Goal: Task Accomplishment & Management: Manage account settings

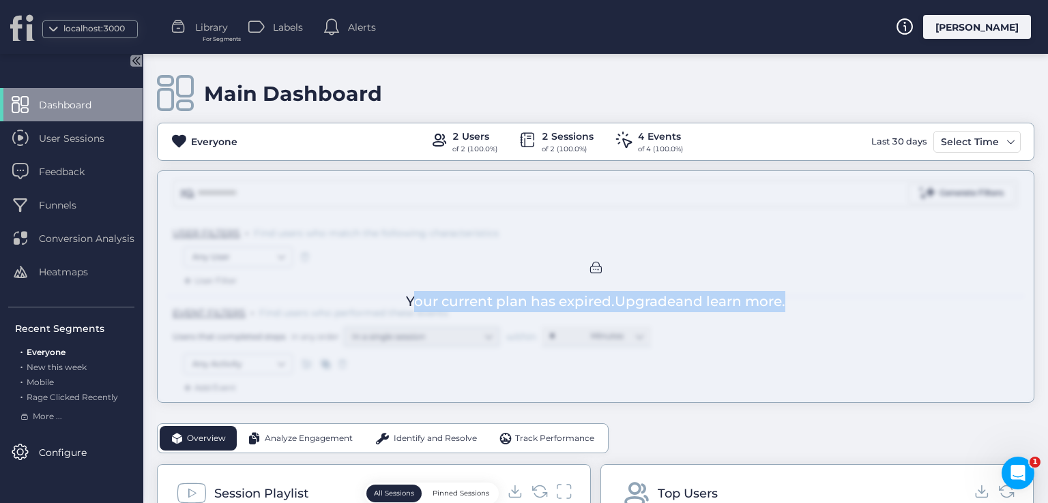
drag, startPoint x: 357, startPoint y: 307, endPoint x: 799, endPoint y: 299, distance: 441.3
click at [786, 306] on div "Your current plan has expired. Upgrade and learn more." at bounding box center [595, 286] width 877 height 233
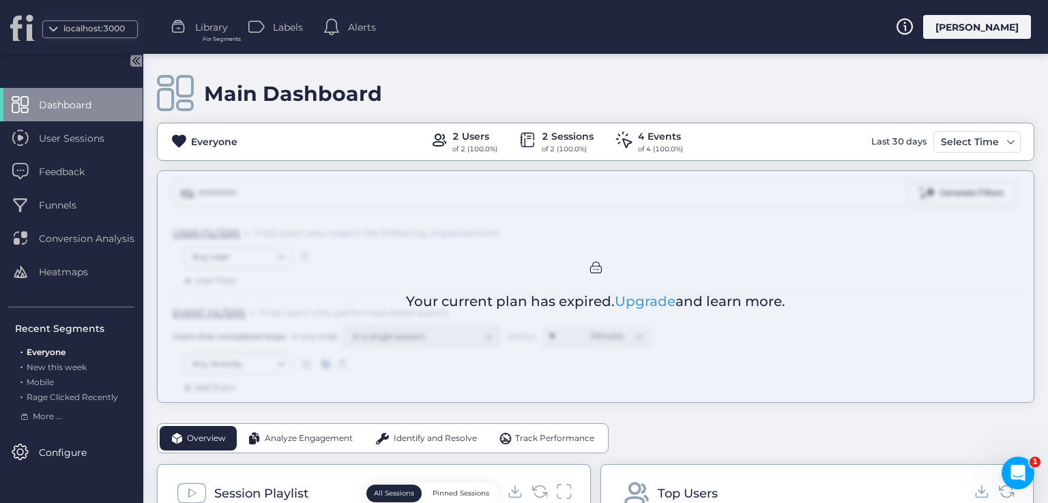
click at [976, 32] on div "[PERSON_NAME]" at bounding box center [977, 27] width 108 height 24
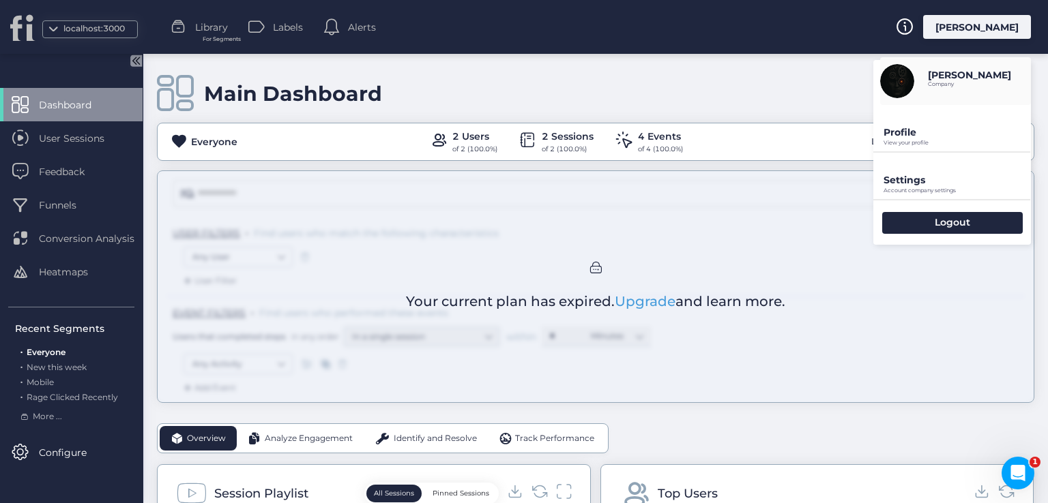
click at [920, 138] on p "Profile" at bounding box center [956, 132] width 147 height 12
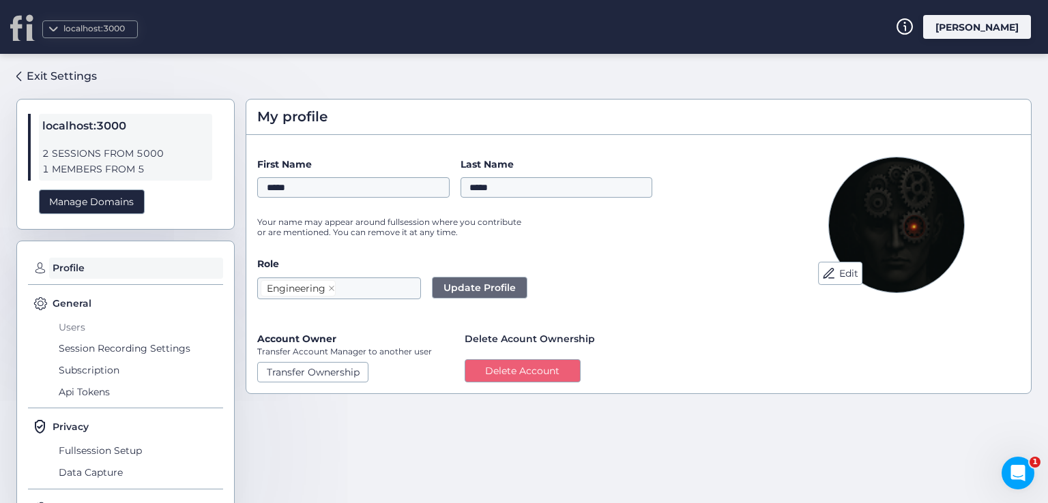
click at [81, 321] on span "Users" at bounding box center [139, 327] width 168 height 22
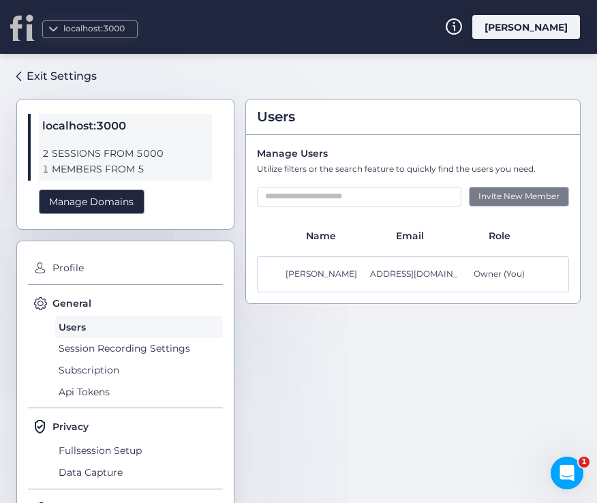
click at [502, 202] on div "Invite New Member" at bounding box center [519, 197] width 100 height 20
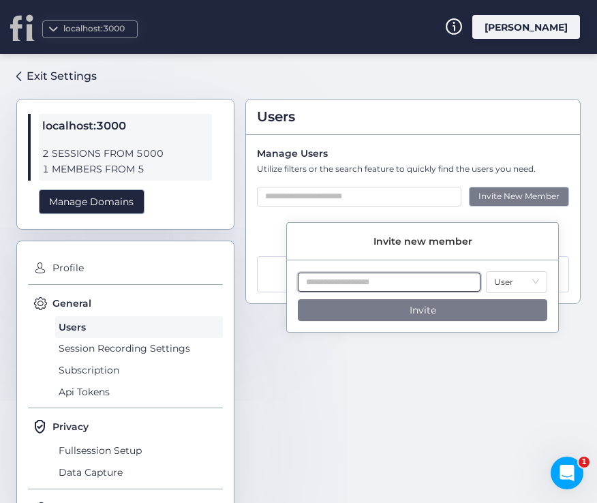
click at [402, 280] on input "text" at bounding box center [389, 283] width 183 height 20
type input "**********"
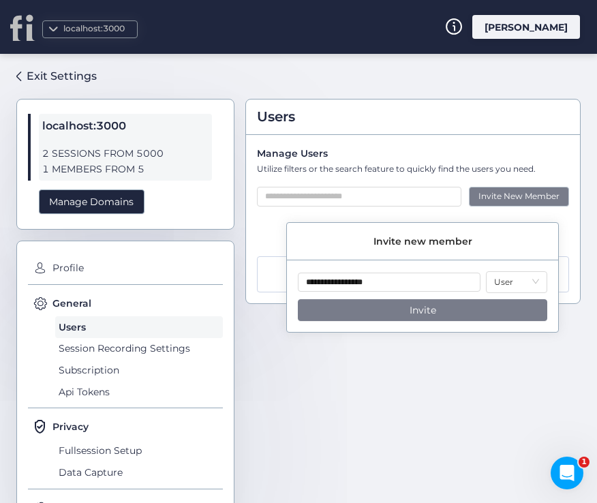
click at [441, 303] on button "Invite" at bounding box center [423, 310] width 250 height 22
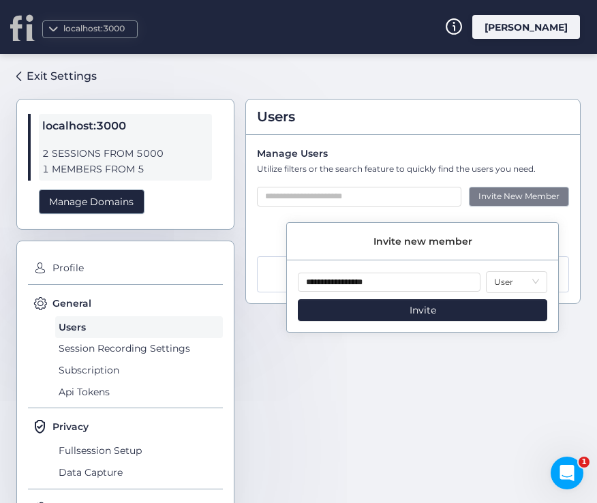
click at [442, 395] on div "Users Manage Users Utilize filters or the search feature to quickly find the us…" at bounding box center [414, 273] width 336 height 417
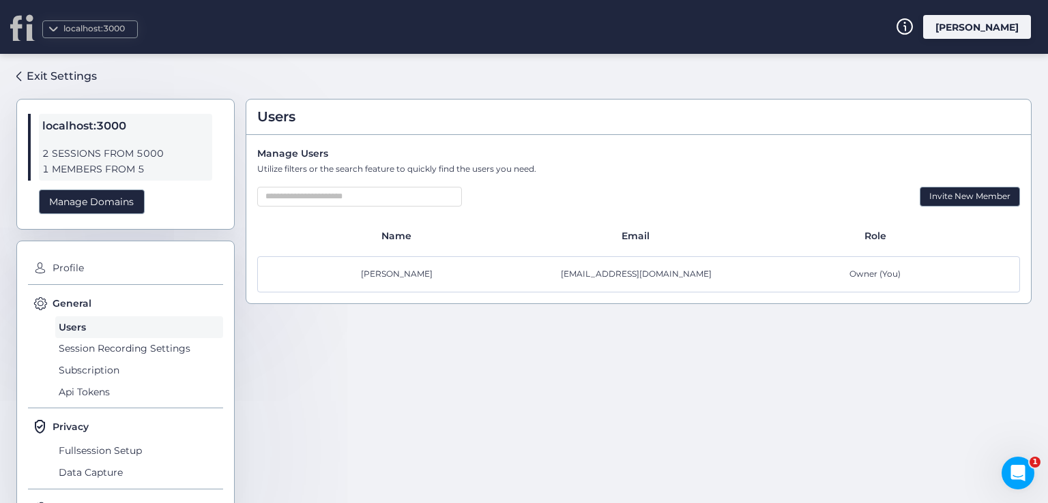
click at [411, 263] on div "[PERSON_NAME] [EMAIL_ADDRESS][DOMAIN_NAME] Owner (You)" at bounding box center [638, 274] width 762 height 36
click at [411, 263] on div "ahmad ahmad logiceen@gmail.com Owner (You)" at bounding box center [638, 274] width 762 height 36
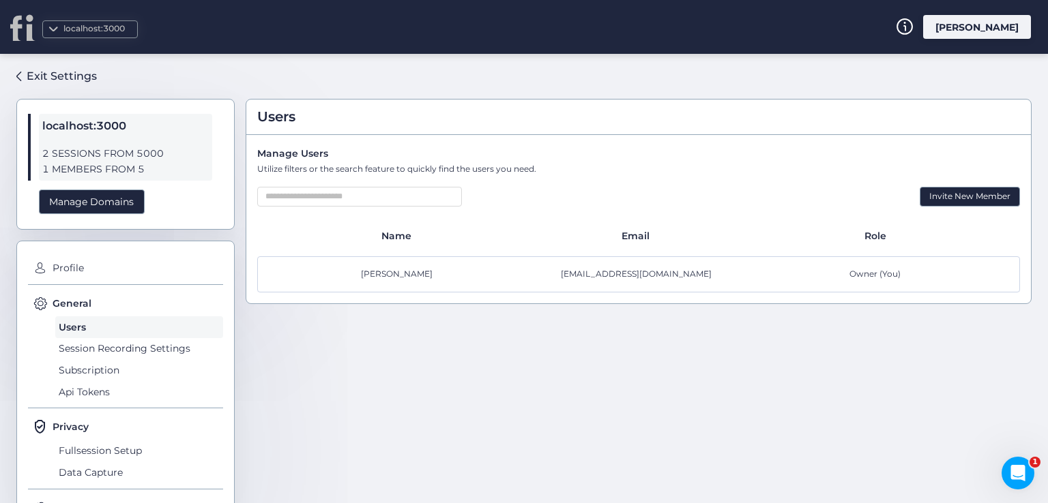
click at [411, 263] on div "ahmad ahmad logiceen@gmail.com Owner (You)" at bounding box center [638, 274] width 762 height 36
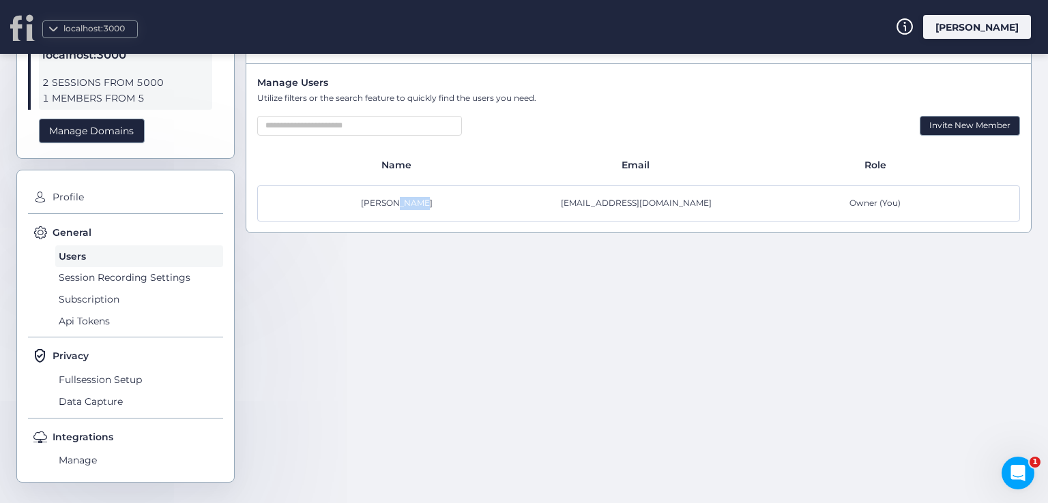
click at [474, 283] on div "Users Manage Users Utilize filters or the search feature to quickly find the us…" at bounding box center [639, 202] width 786 height 417
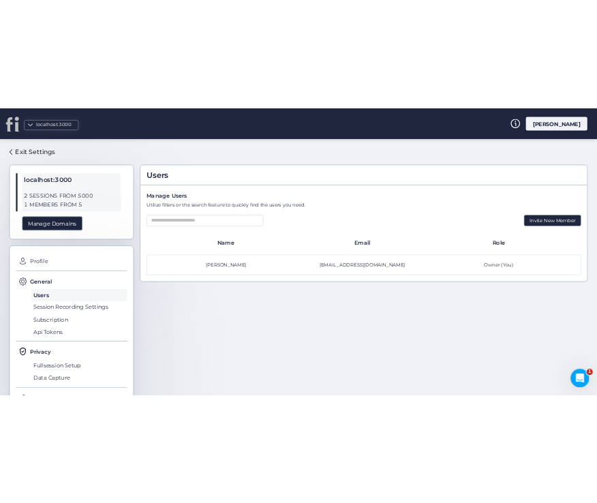
scroll to position [0, 0]
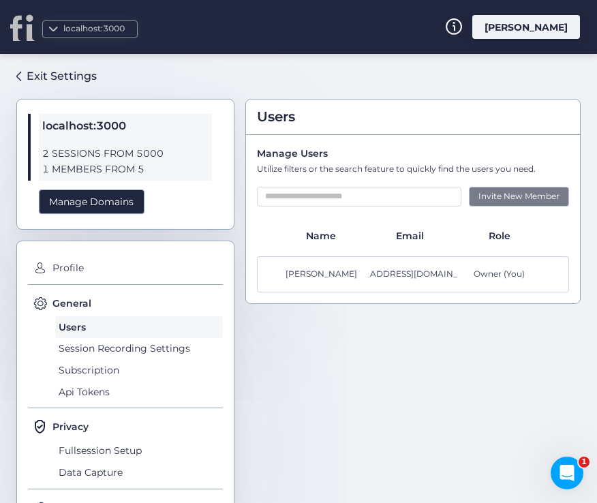
click at [499, 200] on div "Invite New Member" at bounding box center [519, 197] width 100 height 20
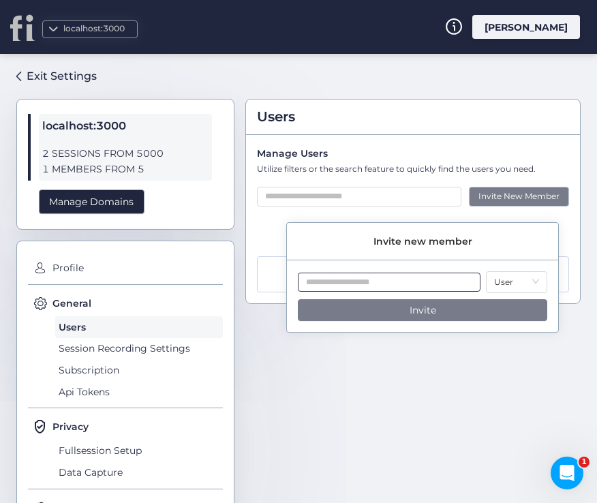
drag, startPoint x: 390, startPoint y: 293, endPoint x: 382, endPoint y: 285, distance: 11.1
click at [385, 290] on div "User" at bounding box center [423, 282] width 250 height 23
click at [382, 285] on input "text" at bounding box center [389, 283] width 183 height 20
type input "*"
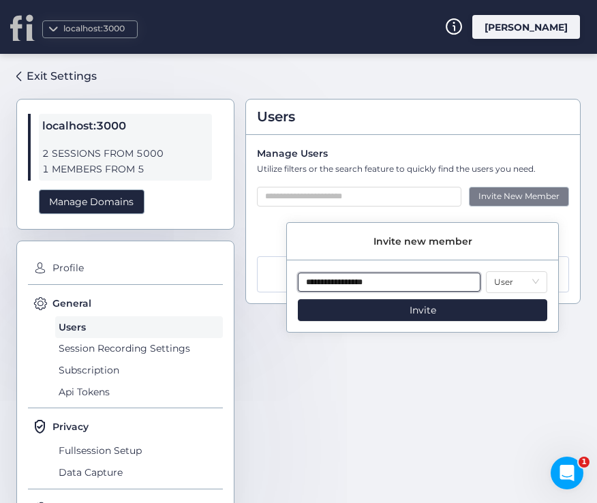
type input "**********"
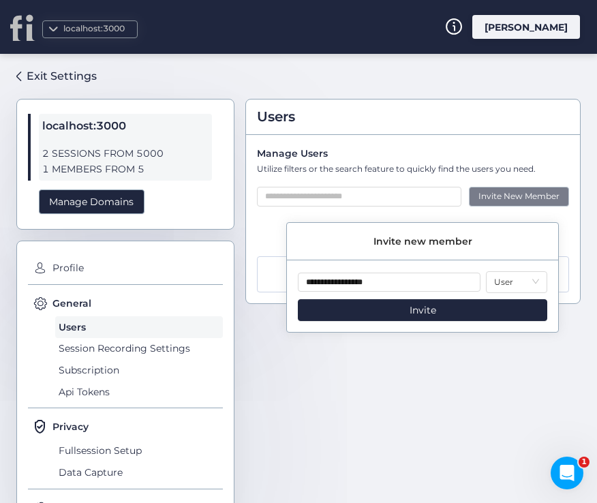
click at [378, 328] on div "**********" at bounding box center [422, 301] width 271 height 61
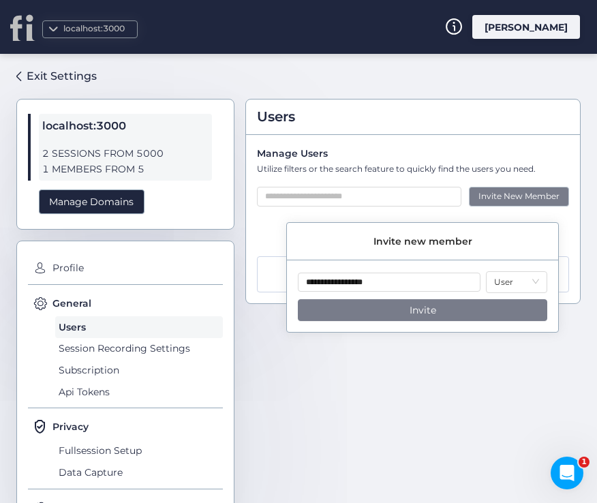
click at [445, 314] on button "Invite" at bounding box center [423, 310] width 250 height 22
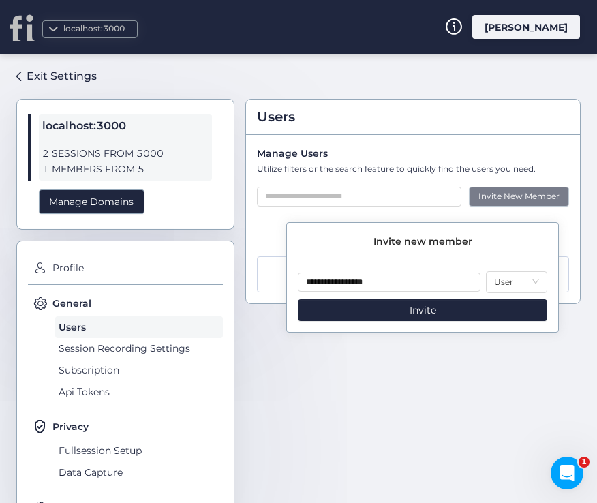
click at [531, 376] on div "Users Manage Users Utilize filters or the search feature to quickly find the us…" at bounding box center [414, 273] width 336 height 417
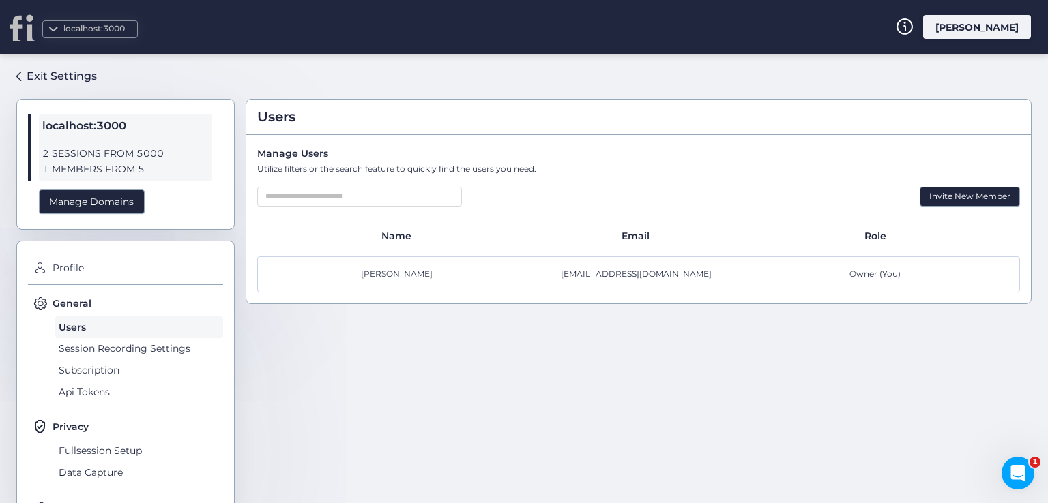
click at [550, 344] on div "Users Manage Users Utilize filters or the search feature to quickly find the us…" at bounding box center [639, 273] width 786 height 417
click at [102, 372] on span "Subscription" at bounding box center [139, 370] width 168 height 22
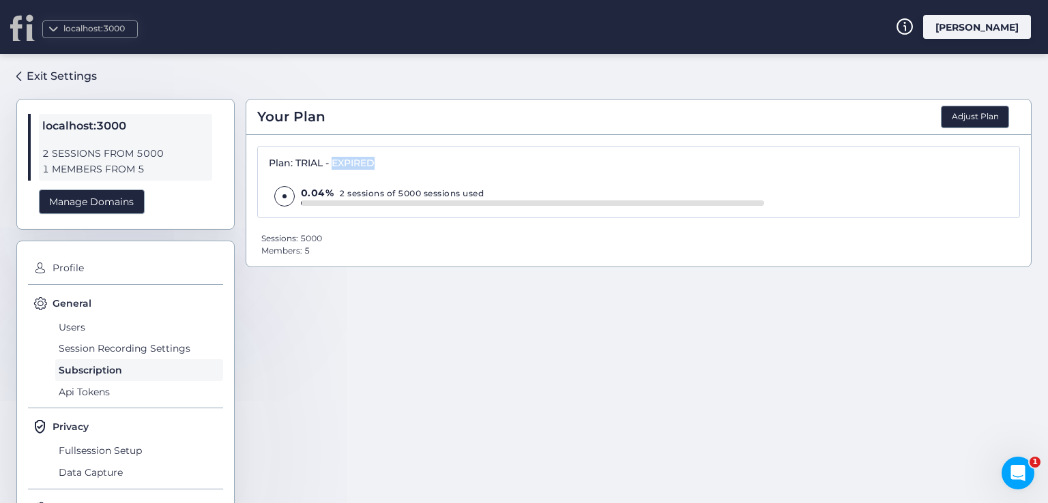
drag, startPoint x: 353, startPoint y: 170, endPoint x: 334, endPoint y: 167, distance: 18.6
click at [334, 167] on div "Plan: TRIAL - EXPIRED" at bounding box center [516, 164] width 495 height 12
click at [74, 322] on span "Users" at bounding box center [139, 327] width 168 height 22
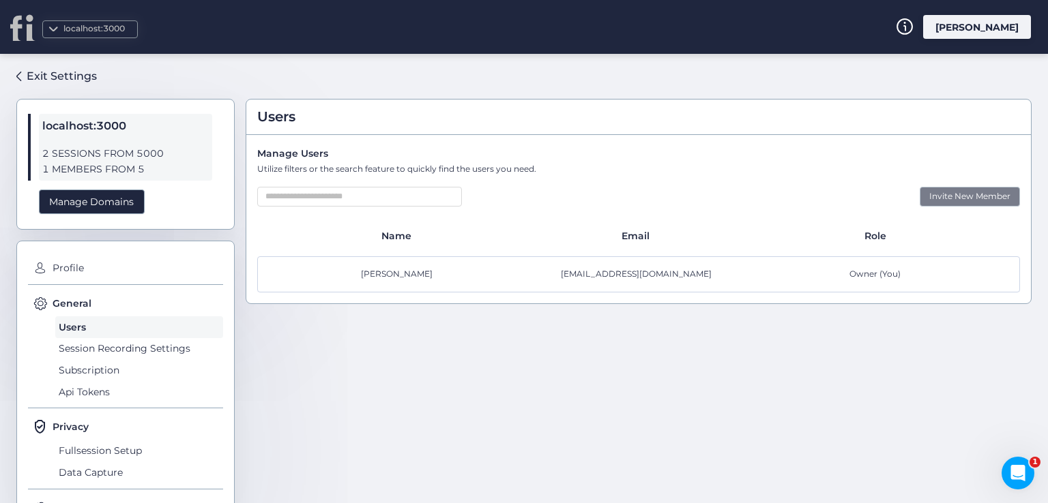
click at [961, 197] on div "Invite New Member" at bounding box center [969, 197] width 100 height 20
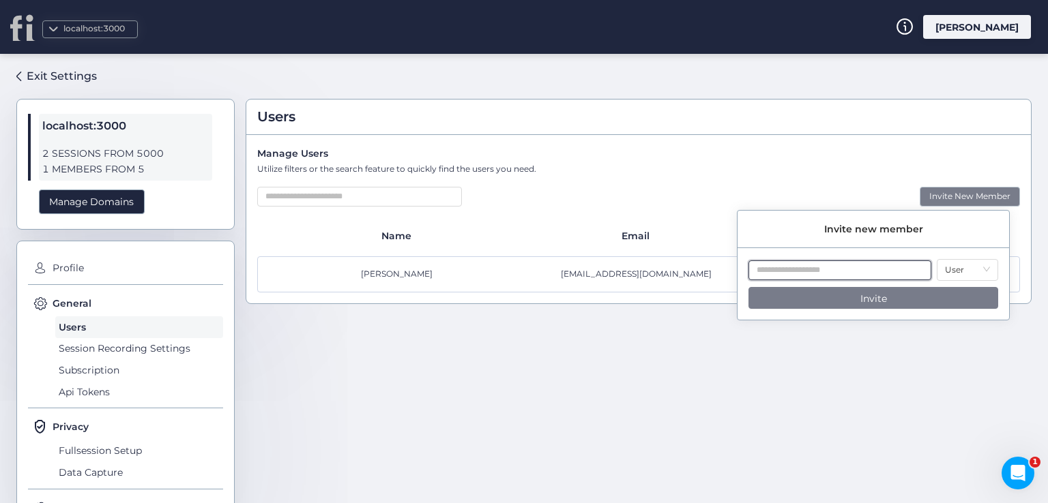
click at [810, 268] on input "text" at bounding box center [839, 271] width 183 height 20
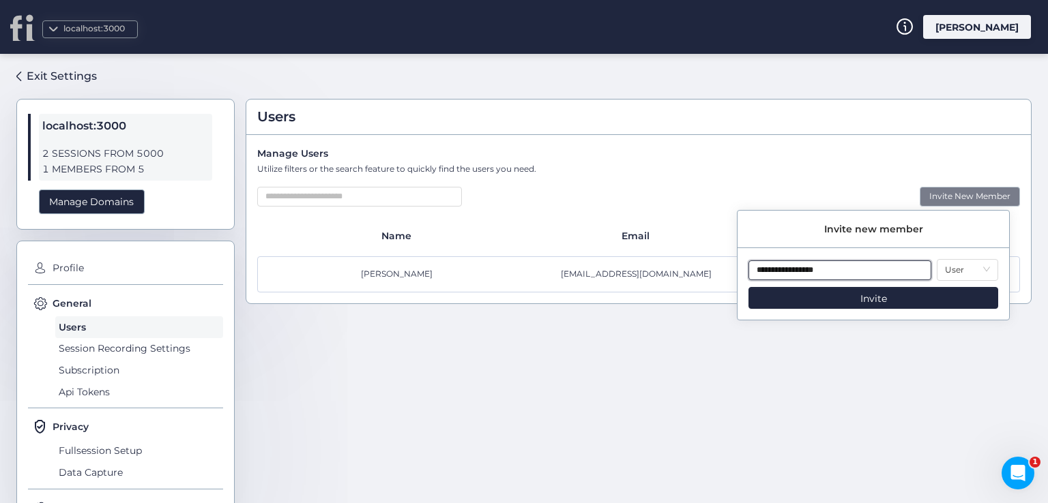
type input "**********"
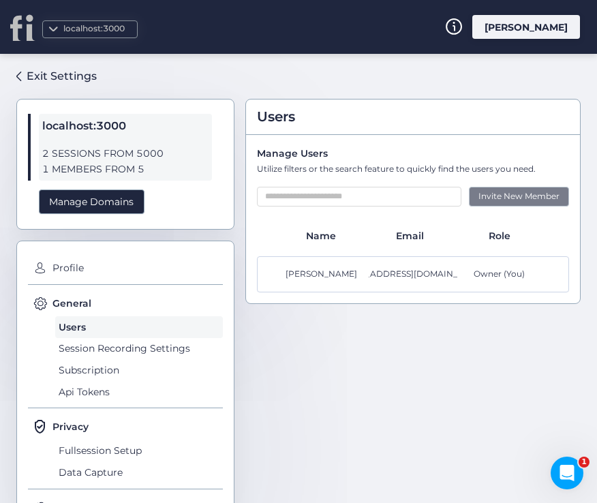
click at [507, 193] on div "Invite New Member" at bounding box center [519, 197] width 100 height 20
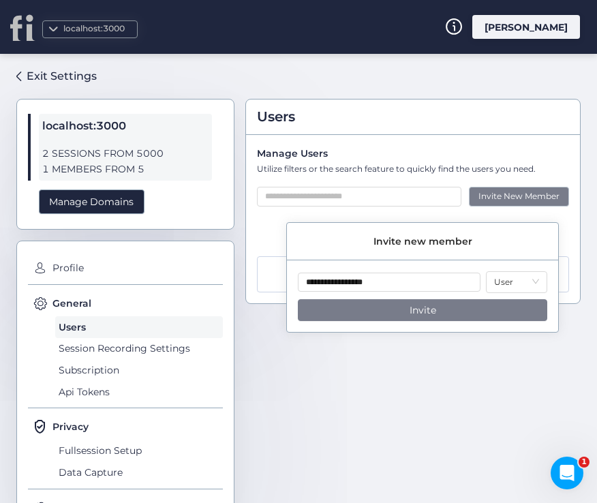
click at [420, 306] on span "Invite" at bounding box center [423, 310] width 27 height 15
click at [377, 314] on button "Invite" at bounding box center [423, 310] width 250 height 22
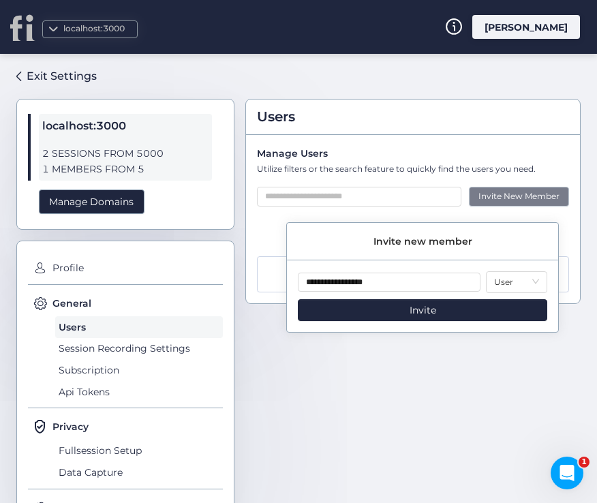
click at [443, 440] on div "Users Manage Users Utilize filters or the search feature to quickly find the us…" at bounding box center [414, 273] width 336 height 417
